Goal: Task Accomplishment & Management: Manage account settings

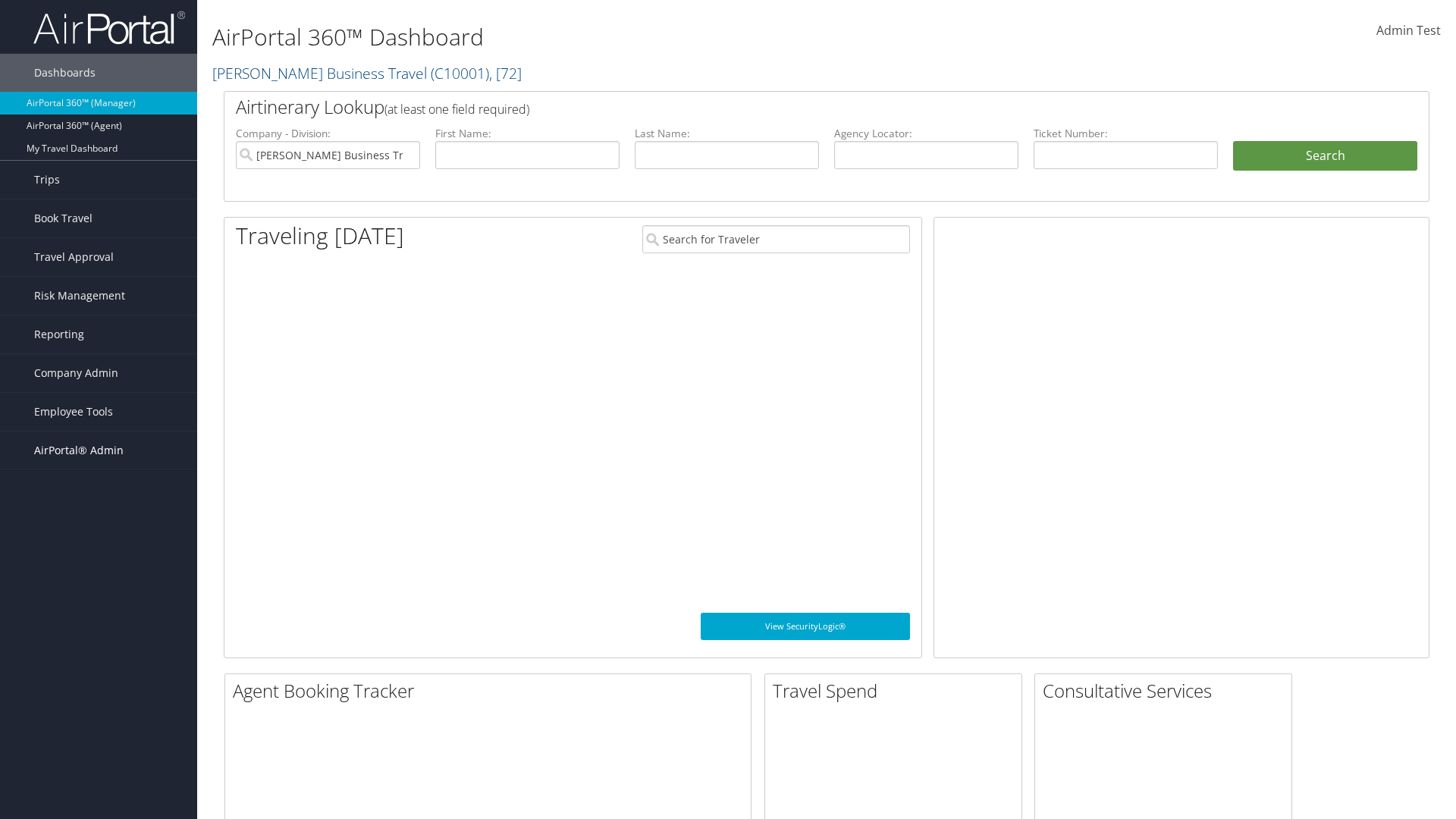
click at [99, 451] on span "AirPortal® Admin" at bounding box center [79, 450] width 89 height 38
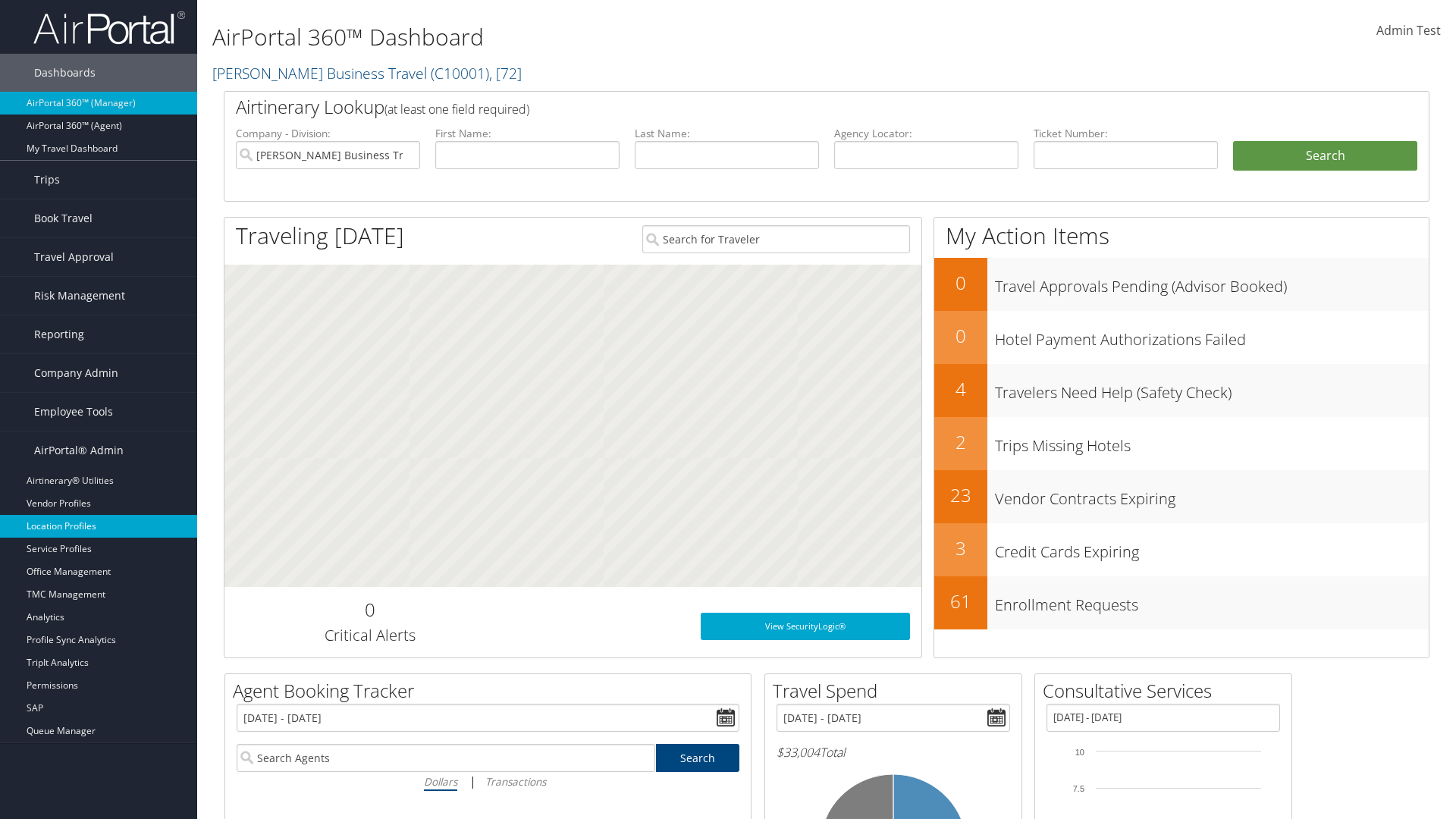
click at [99, 526] on link "Location Profiles" at bounding box center [98, 527] width 197 height 23
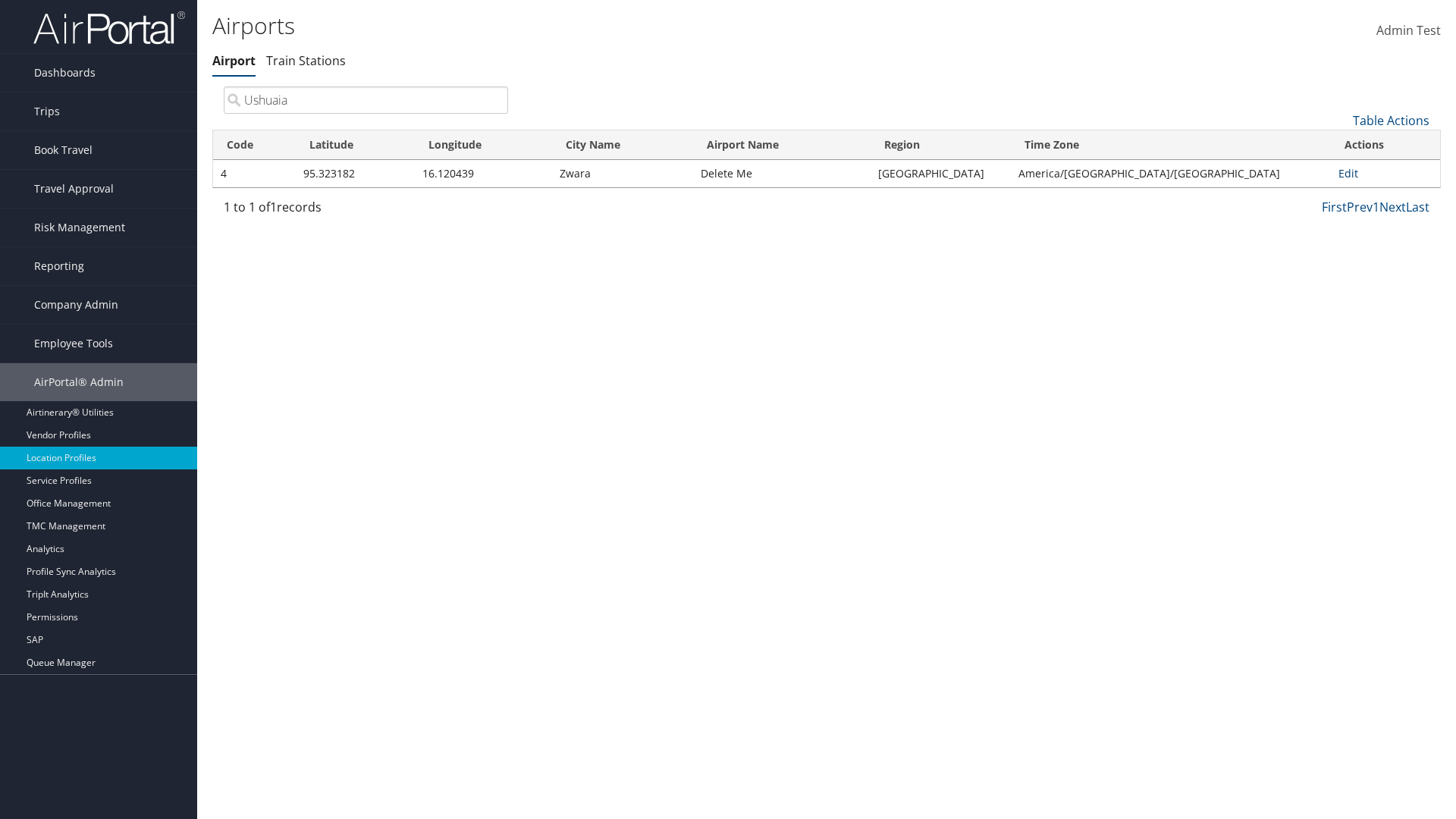
type input "Ushuaia"
click at [1343, 173] on link "Edit" at bounding box center [1348, 173] width 19 height 14
select select "26656"
select select "69"
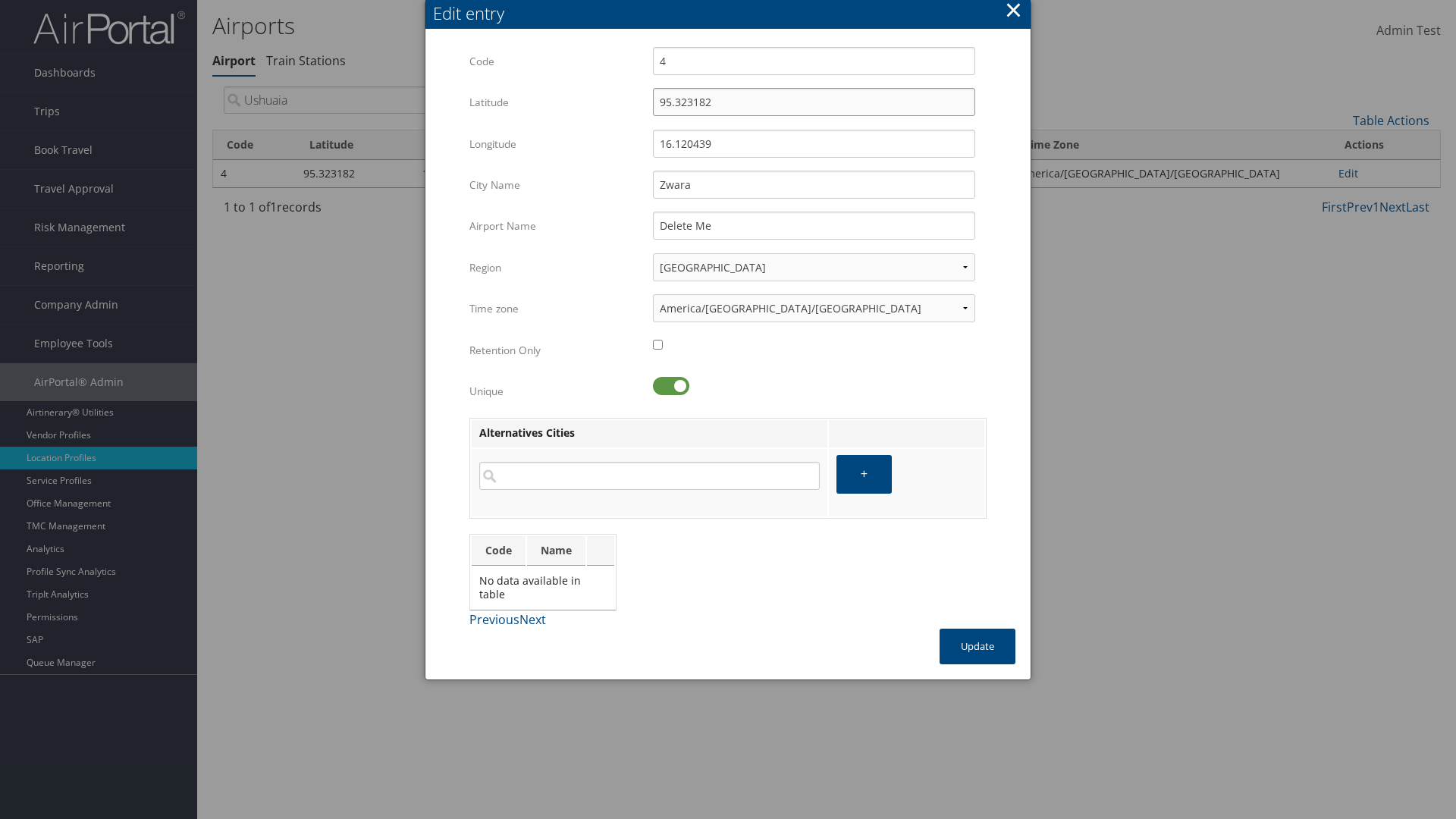
click at [814, 102] on input "95.323182" at bounding box center [814, 102] width 323 height 28
type input "32.953182"
click at [814, 143] on input "16.120439" at bounding box center [814, 144] width 323 height 28
type input "12.016439"
click at [814, 184] on input "Zwara" at bounding box center [814, 185] width 323 height 28
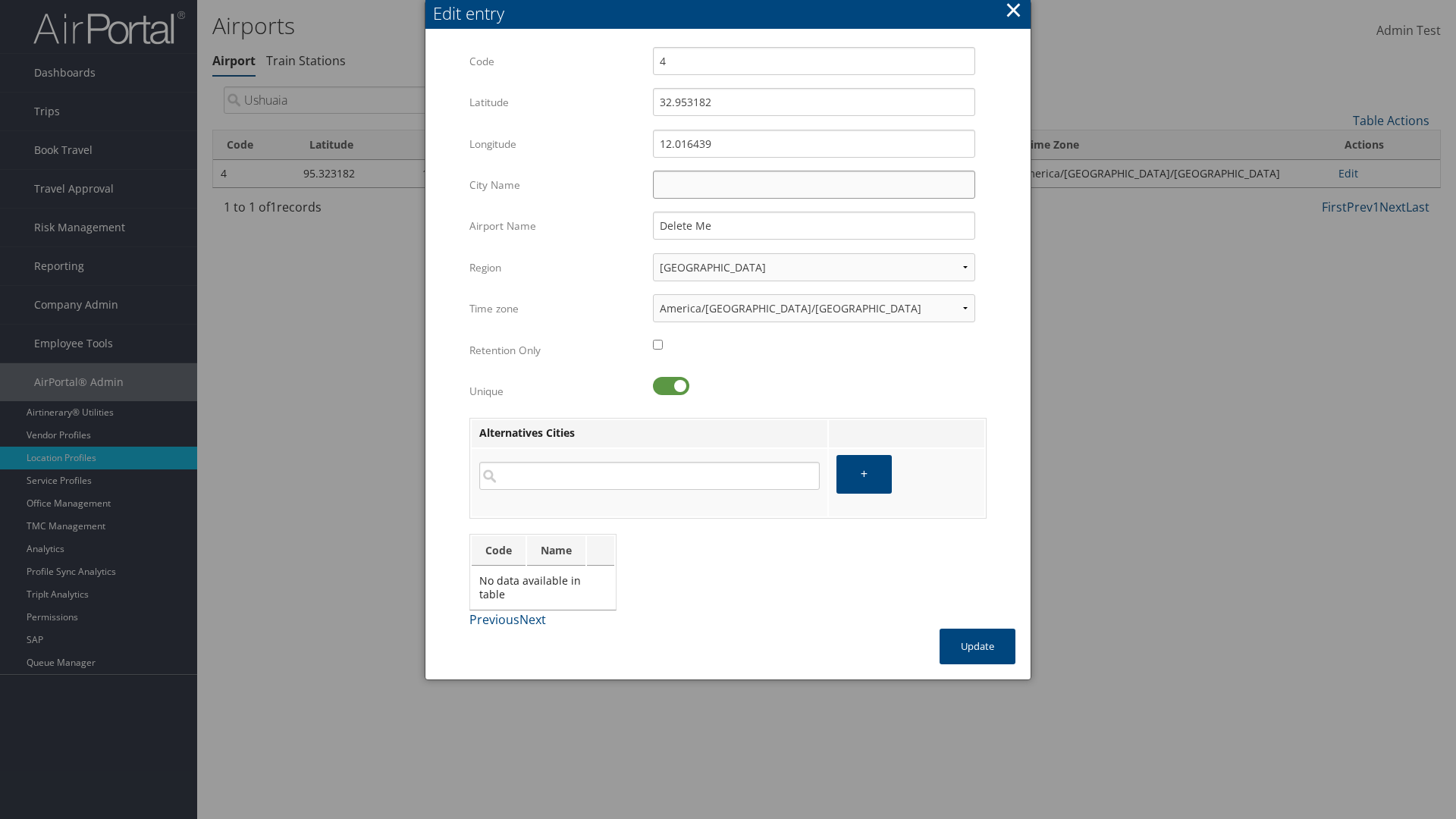
type input "Zwara"
click at [978, 646] on button "Update" at bounding box center [978, 646] width 76 height 35
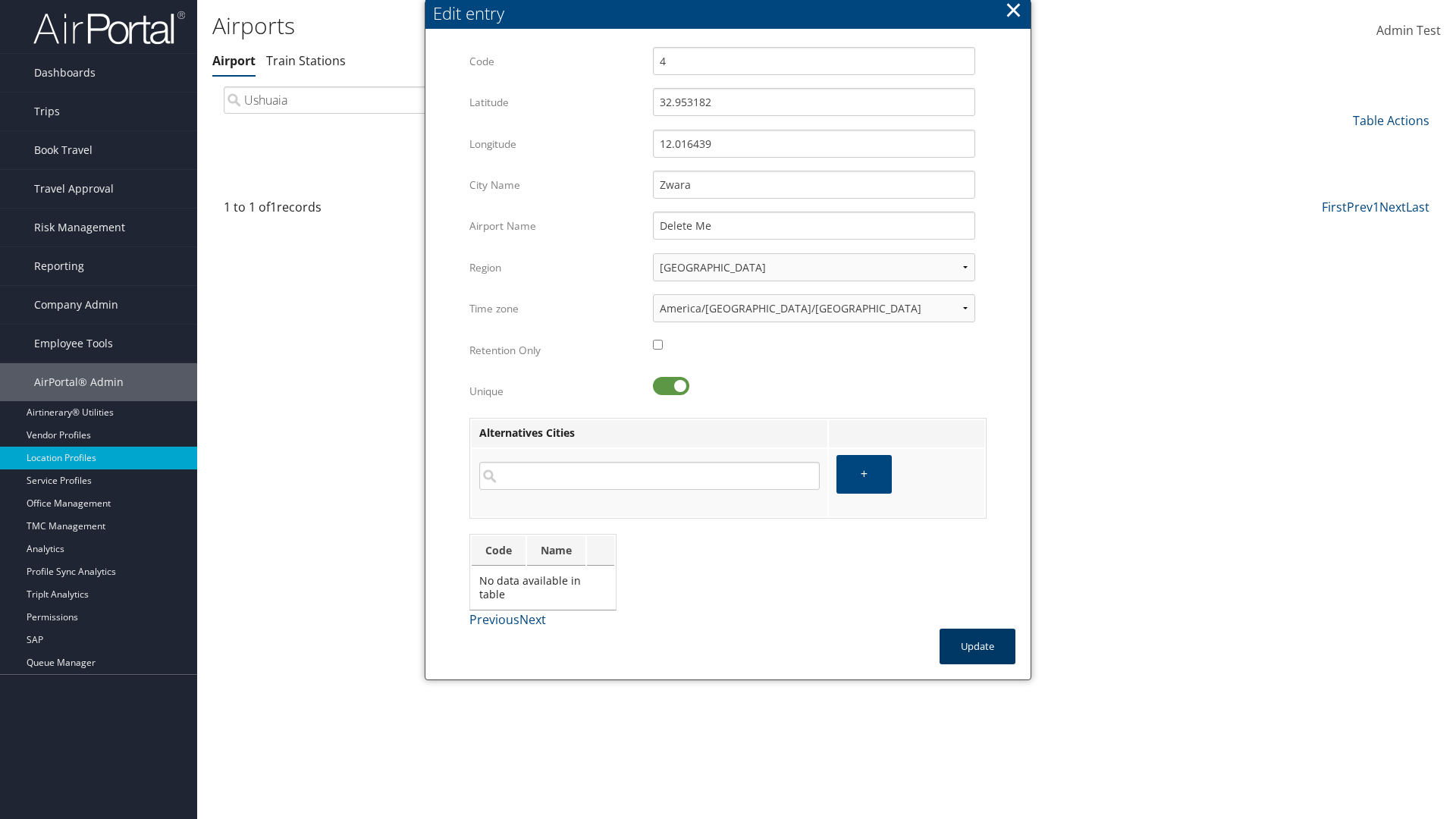
type input "Zwara"
